Goal: Task Accomplishment & Management: Manage account settings

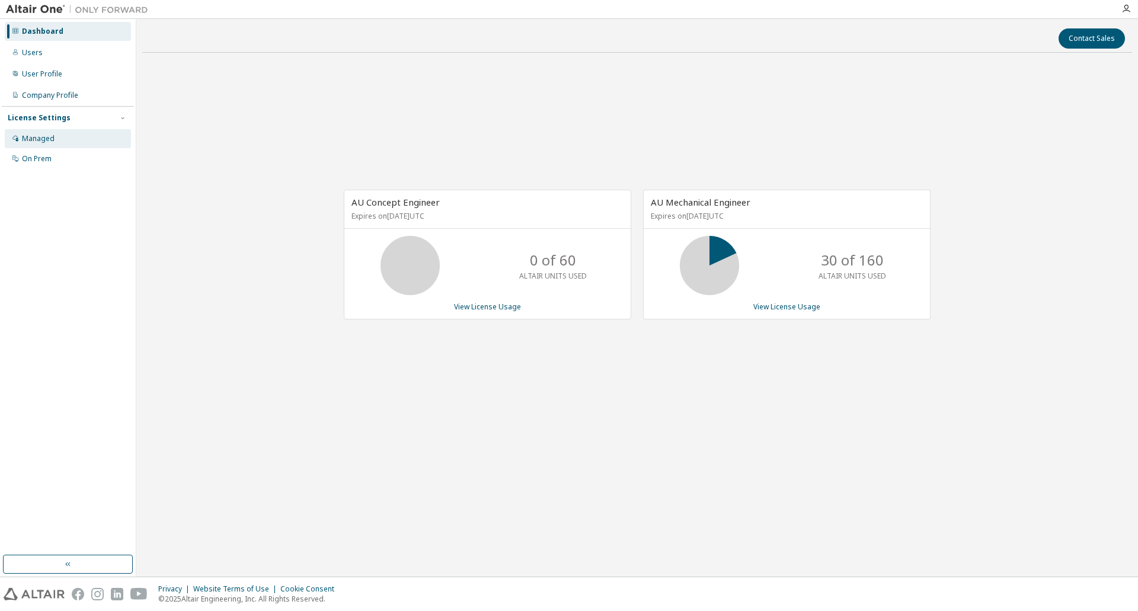
click at [53, 144] on div "Managed" at bounding box center [68, 138] width 126 height 19
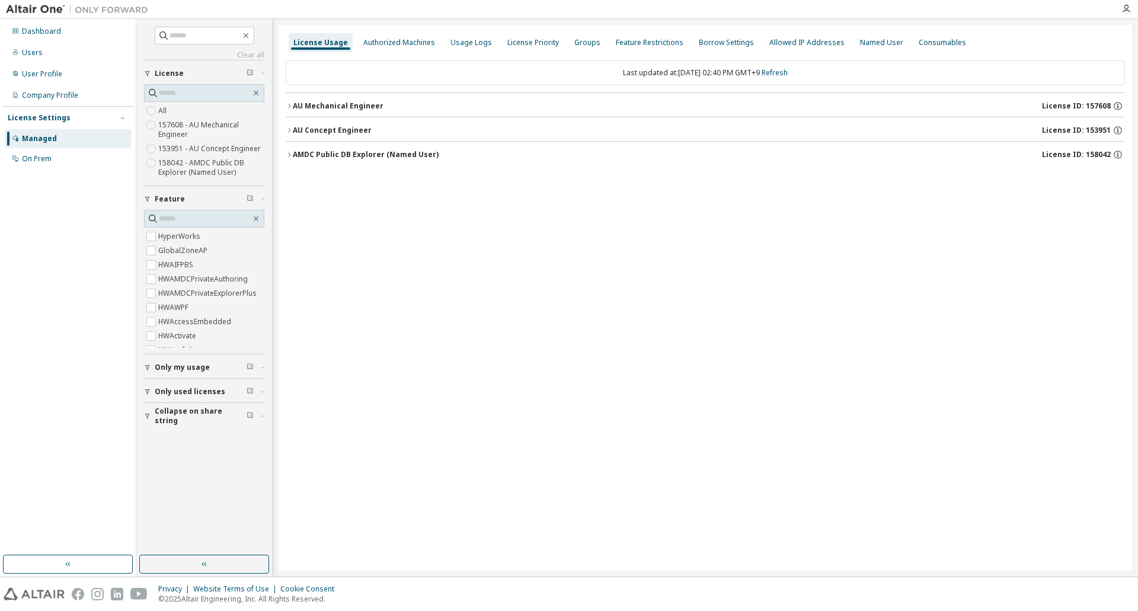
click at [145, 367] on icon "button" at bounding box center [147, 367] width 7 height 7
drag, startPoint x: 288, startPoint y: 105, endPoint x: 296, endPoint y: 111, distance: 9.7
click at [288, 105] on icon "button" at bounding box center [289, 106] width 7 height 7
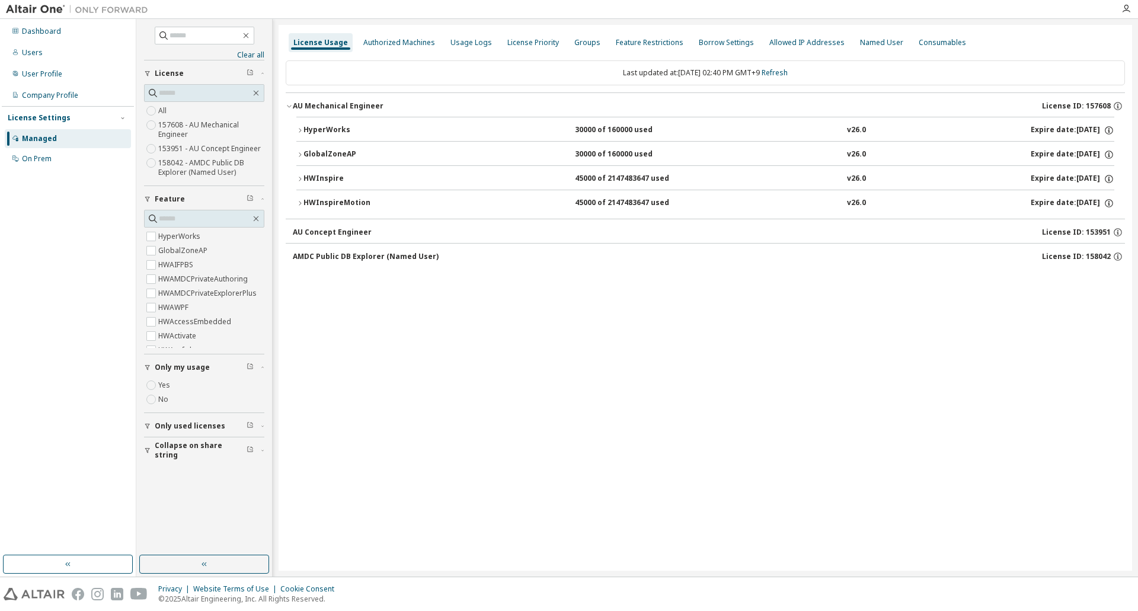
click at [301, 202] on icon "button" at bounding box center [299, 203] width 7 height 7
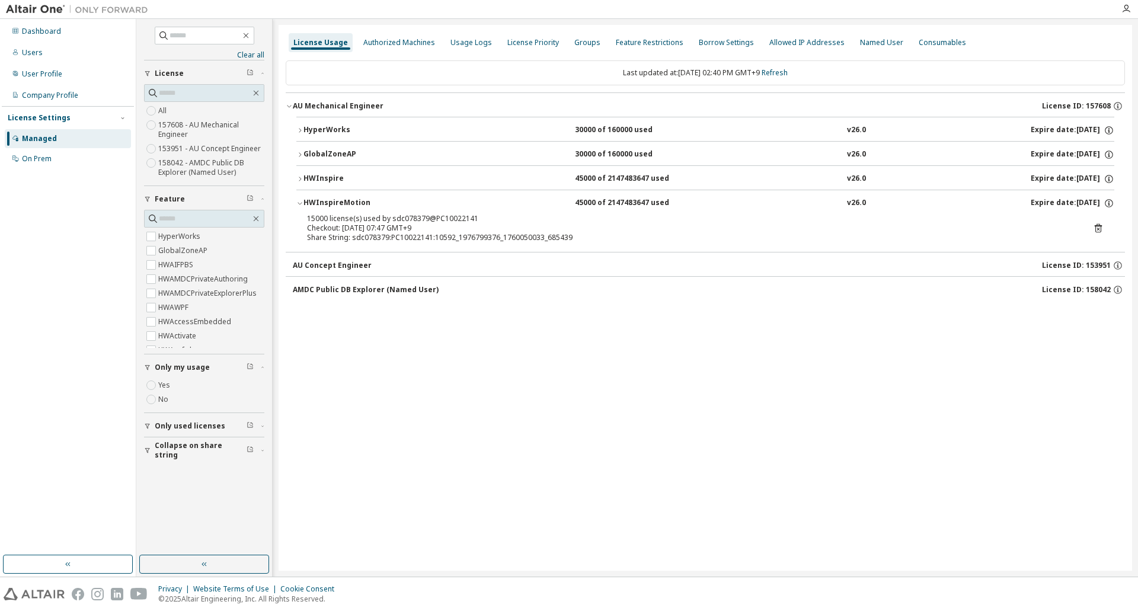
click at [1100, 228] on icon at bounding box center [1098, 228] width 11 height 11
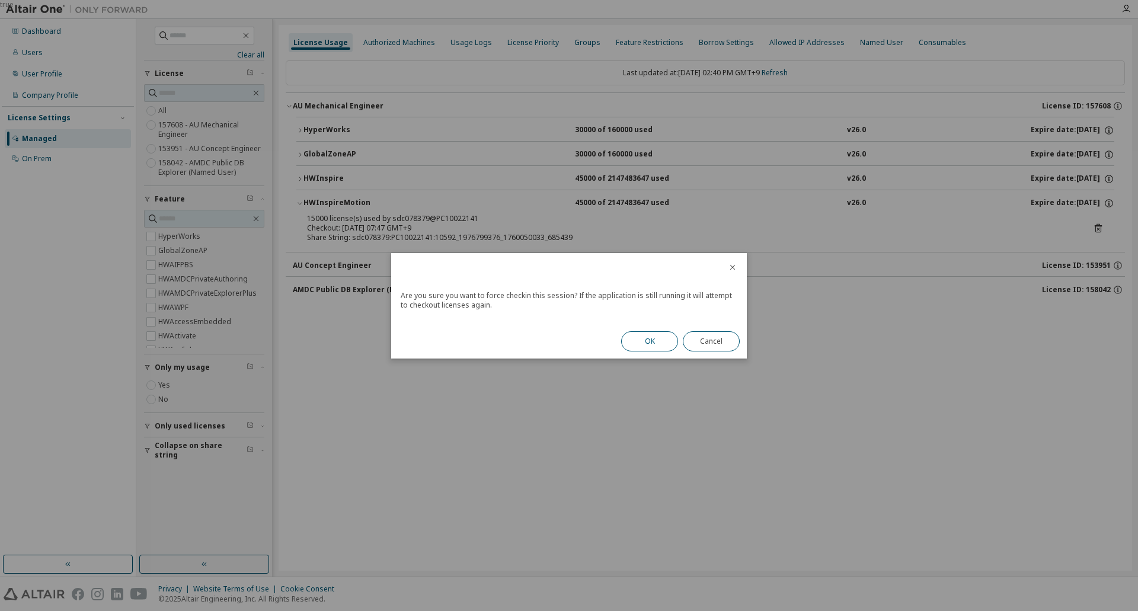
click at [647, 341] on button "OK" at bounding box center [649, 341] width 57 height 20
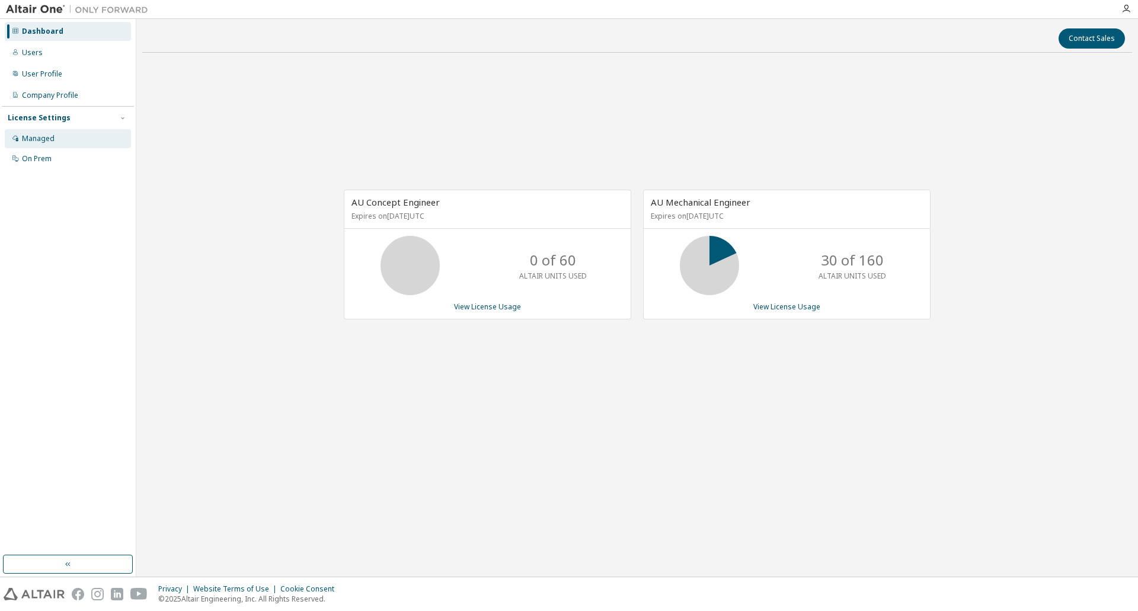
click at [49, 143] on div "Managed" at bounding box center [38, 138] width 33 height 9
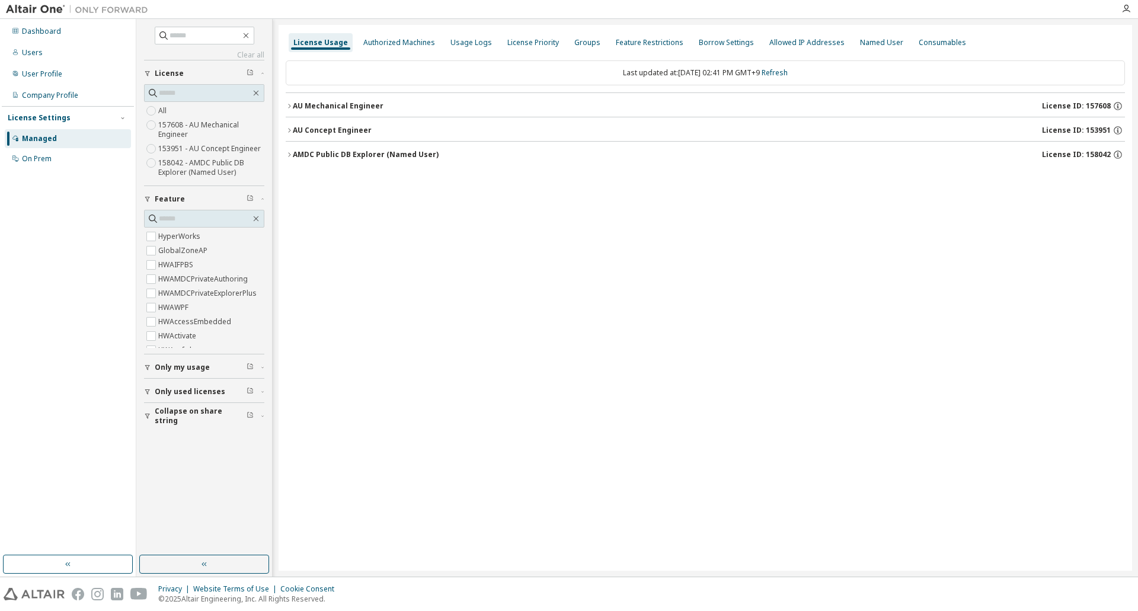
click at [204, 261] on span "HWAIFPBS" at bounding box center [204, 265] width 120 height 14
click at [141, 371] on div "Clear all Collapse on share string Only used licenses Only my usage Feature Hyp…" at bounding box center [204, 287] width 132 height 533
click at [151, 367] on icon "button" at bounding box center [147, 367] width 7 height 7
click at [436, 110] on div "AU Mechanical Engineer License ID: 157608" at bounding box center [709, 106] width 832 height 11
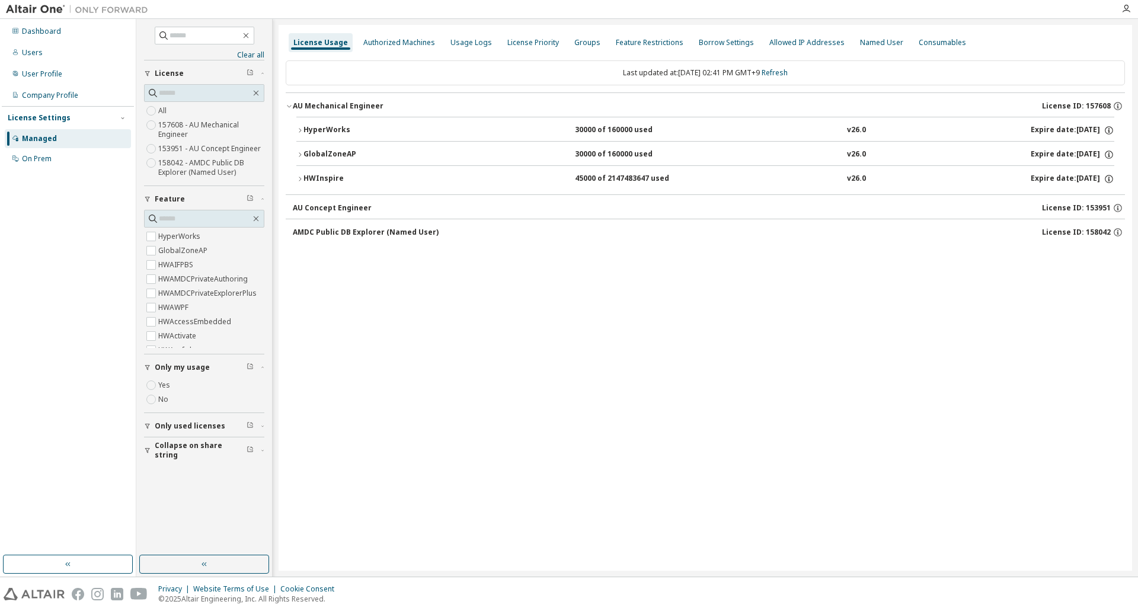
click at [302, 180] on icon "button" at bounding box center [299, 178] width 7 height 7
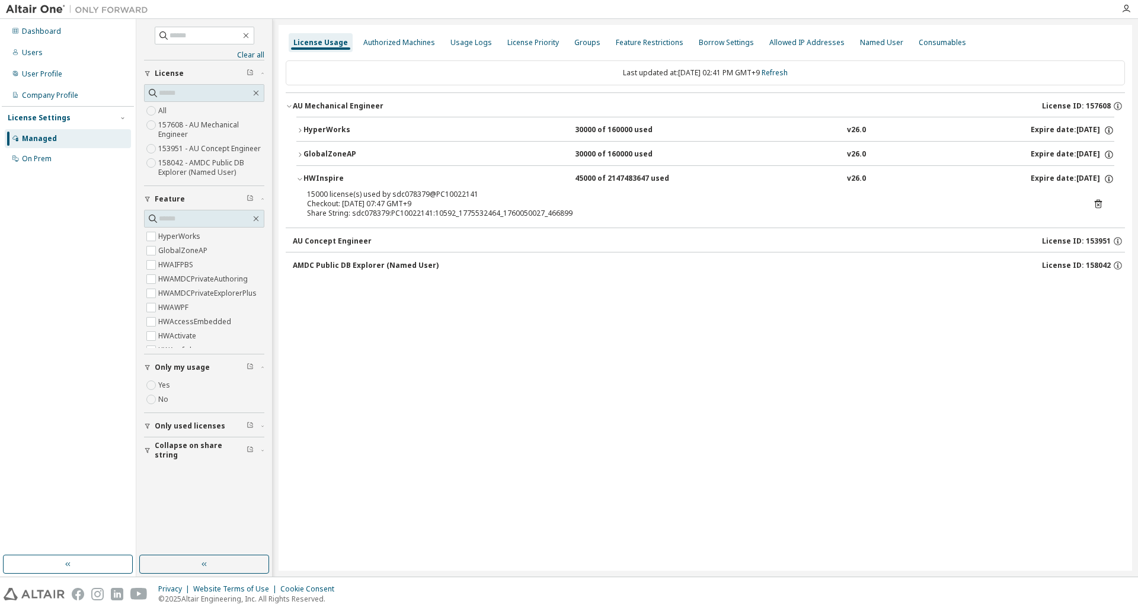
click at [1100, 203] on icon at bounding box center [1098, 204] width 11 height 11
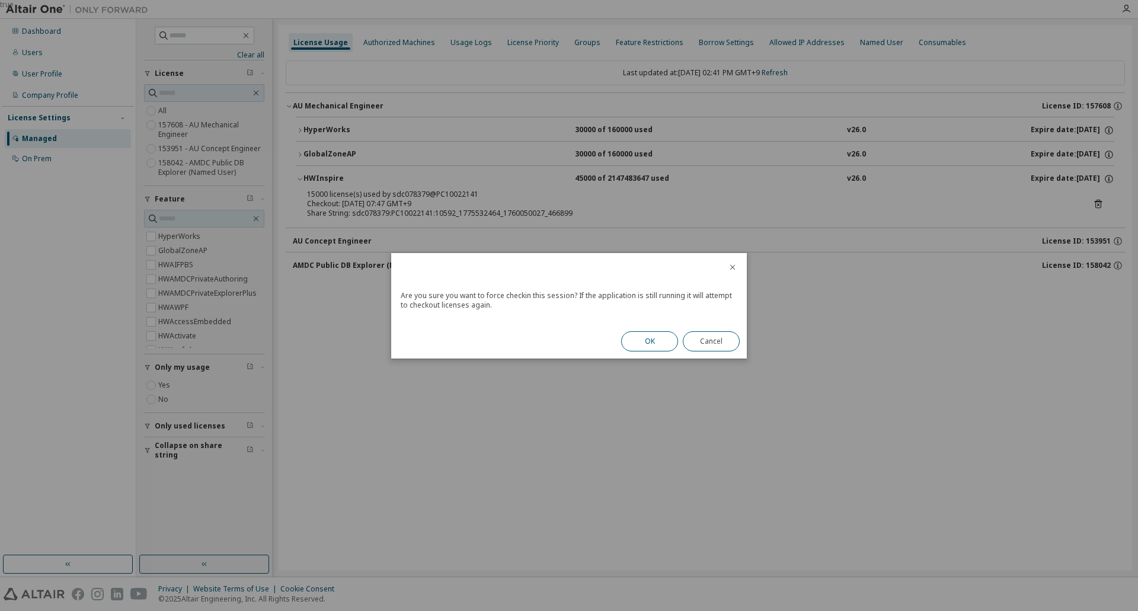
click at [655, 342] on button "OK" at bounding box center [649, 341] width 57 height 20
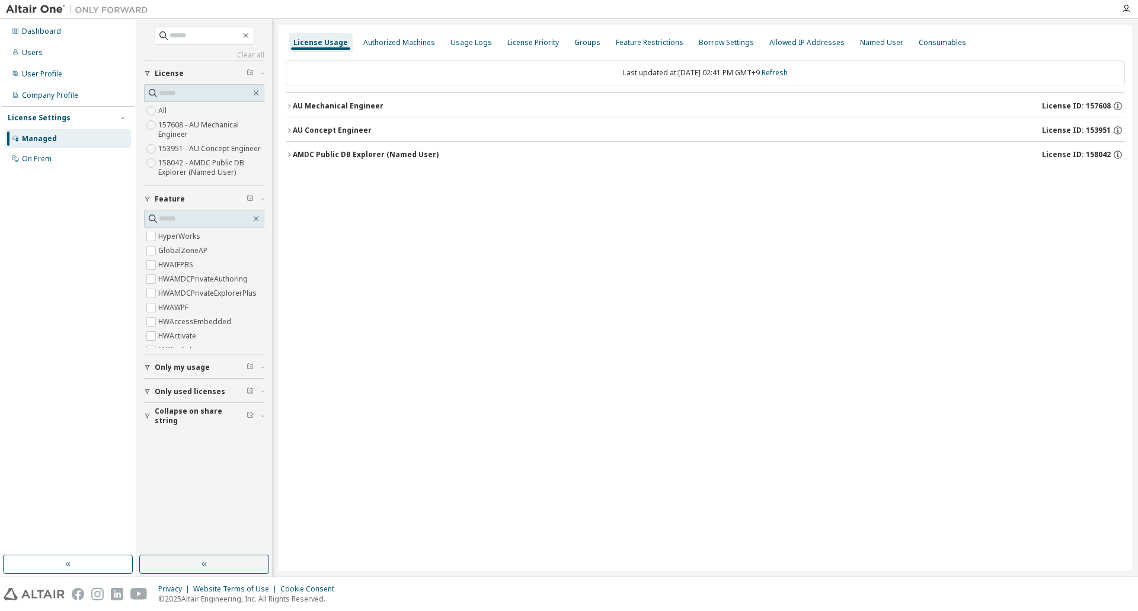
click at [147, 367] on icon "button" at bounding box center [147, 367] width 7 height 7
click at [76, 38] on div "Dashboard" at bounding box center [68, 31] width 126 height 19
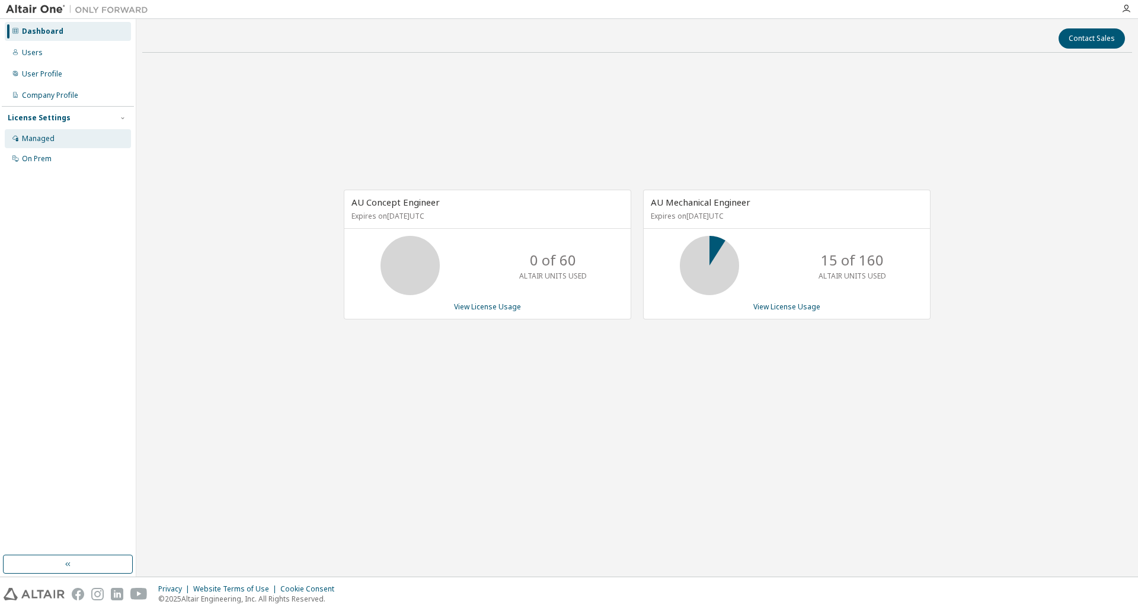
click at [74, 143] on div "Managed" at bounding box center [68, 138] width 126 height 19
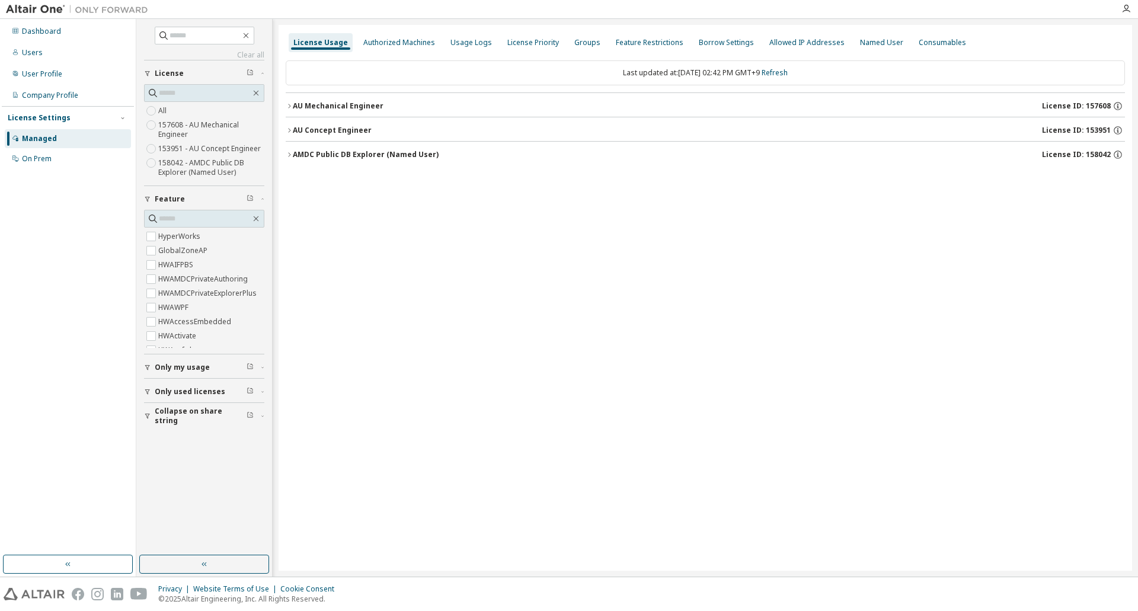
click at [289, 130] on icon "button" at bounding box center [289, 130] width 7 height 7
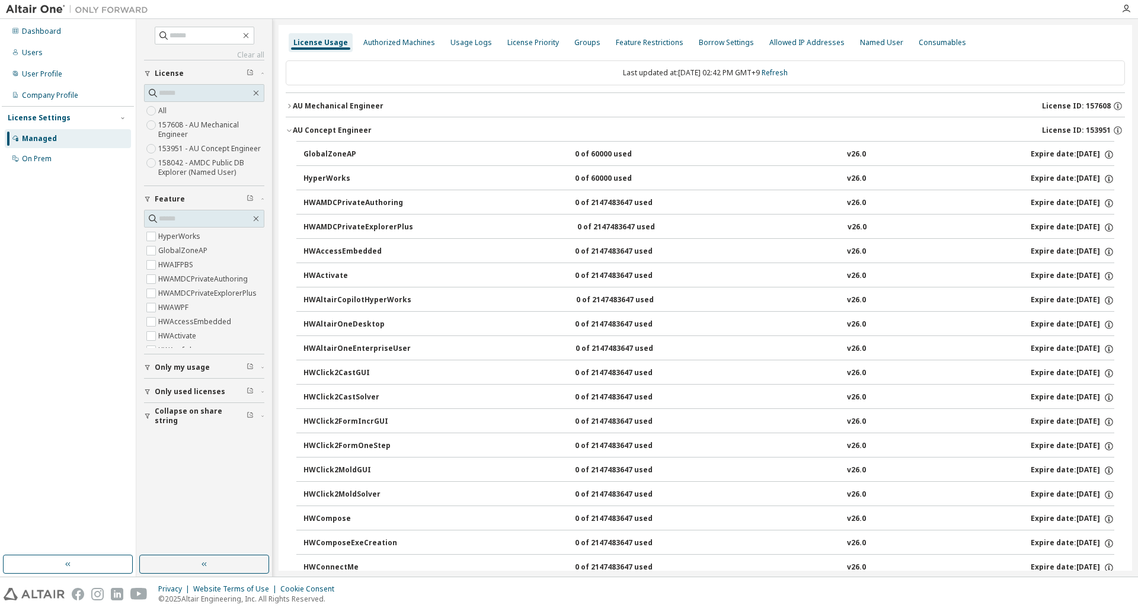
click at [289, 130] on icon "button" at bounding box center [289, 130] width 7 height 7
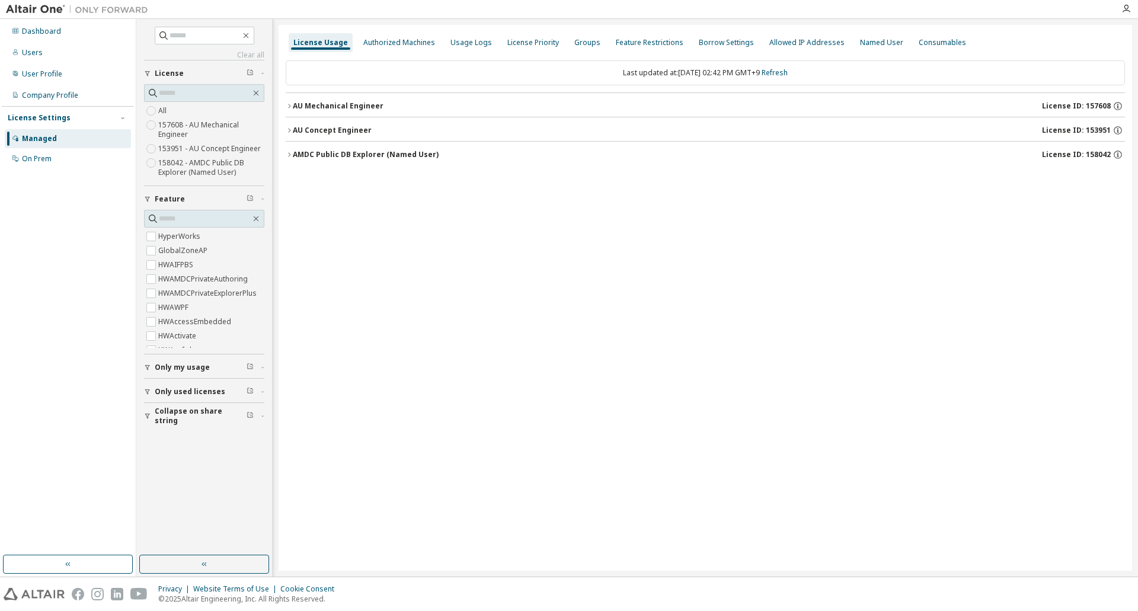
click at [291, 107] on icon "button" at bounding box center [289, 106] width 7 height 7
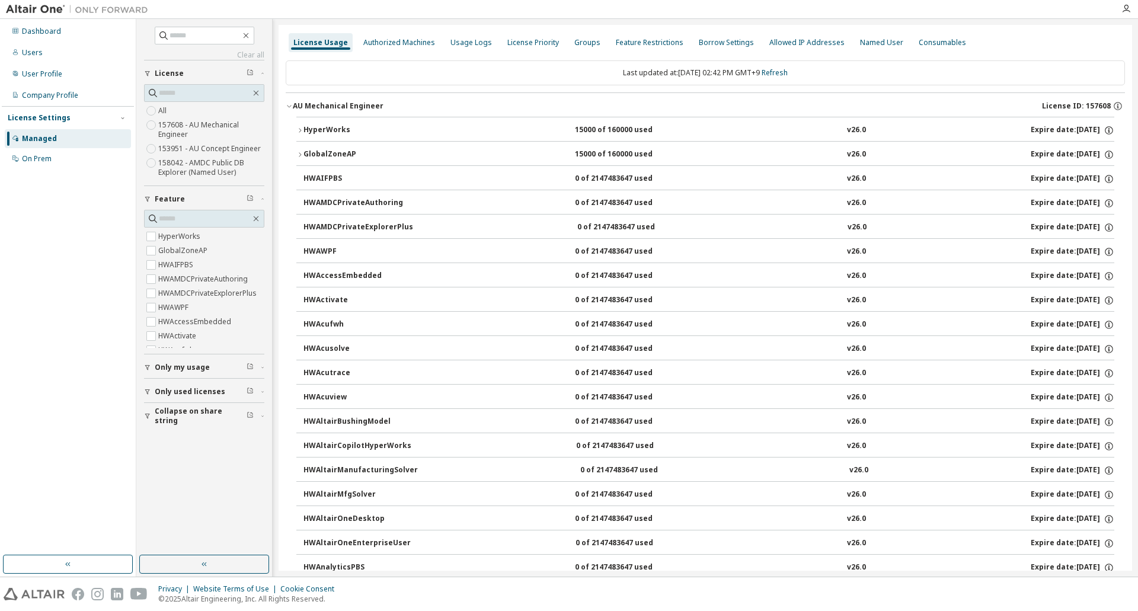
click at [302, 129] on icon "button" at bounding box center [299, 130] width 7 height 7
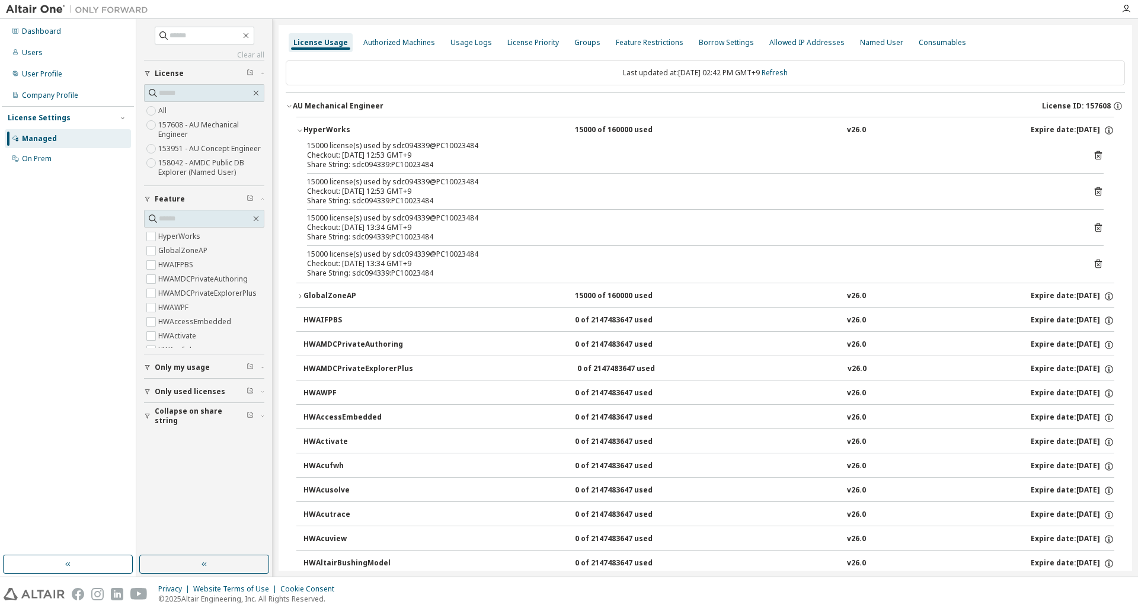
click at [298, 129] on icon "button" at bounding box center [299, 130] width 7 height 7
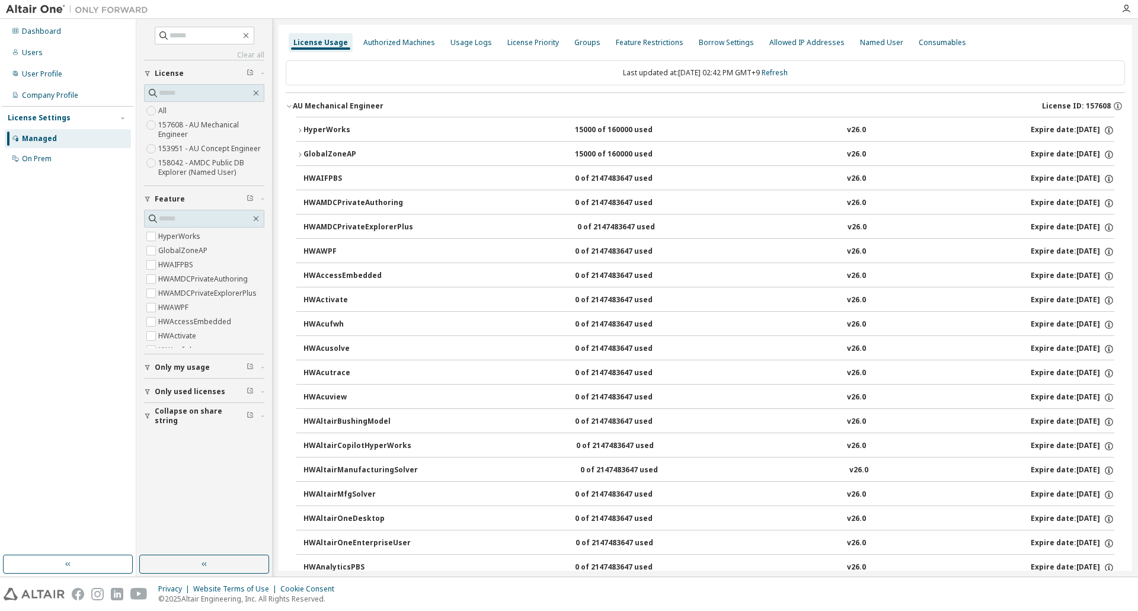
click at [296, 154] on icon "button" at bounding box center [299, 154] width 7 height 7
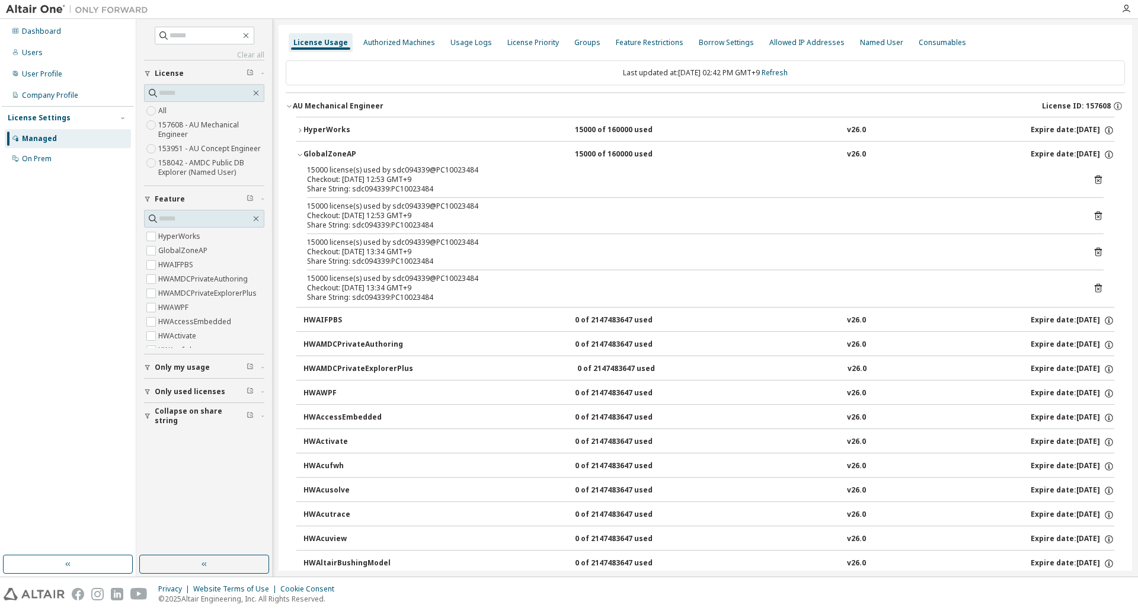
click at [296, 154] on icon "button" at bounding box center [299, 154] width 7 height 7
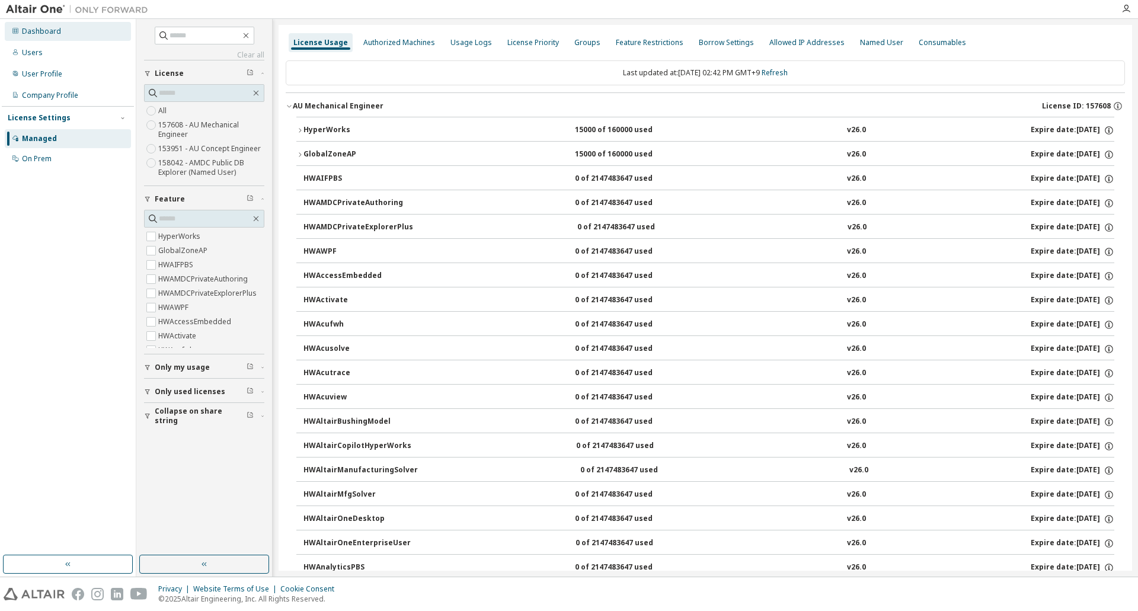
click at [43, 29] on div "Dashboard" at bounding box center [41, 31] width 39 height 9
